Goal: Navigation & Orientation: Find specific page/section

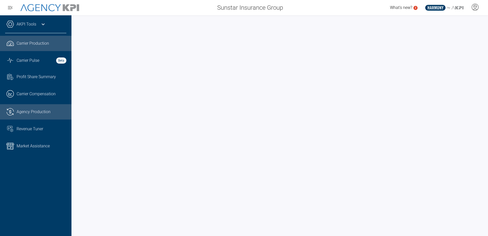
click at [42, 112] on span "Agency Production" at bounding box center [34, 112] width 34 height 6
click at [95, 18] on div at bounding box center [280, 125] width 417 height 221
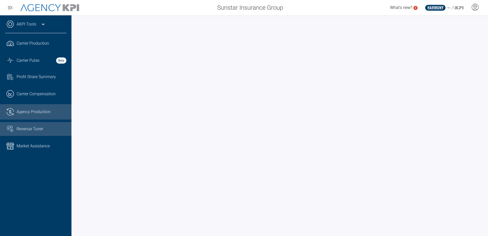
click at [40, 126] on span "Revenue Tuner" at bounding box center [30, 129] width 27 height 6
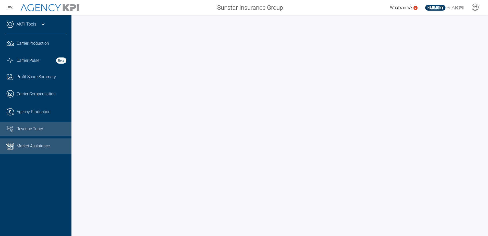
click at [37, 147] on span "Market Assistance" at bounding box center [33, 146] width 33 height 6
